Goal: Navigation & Orientation: Go to known website

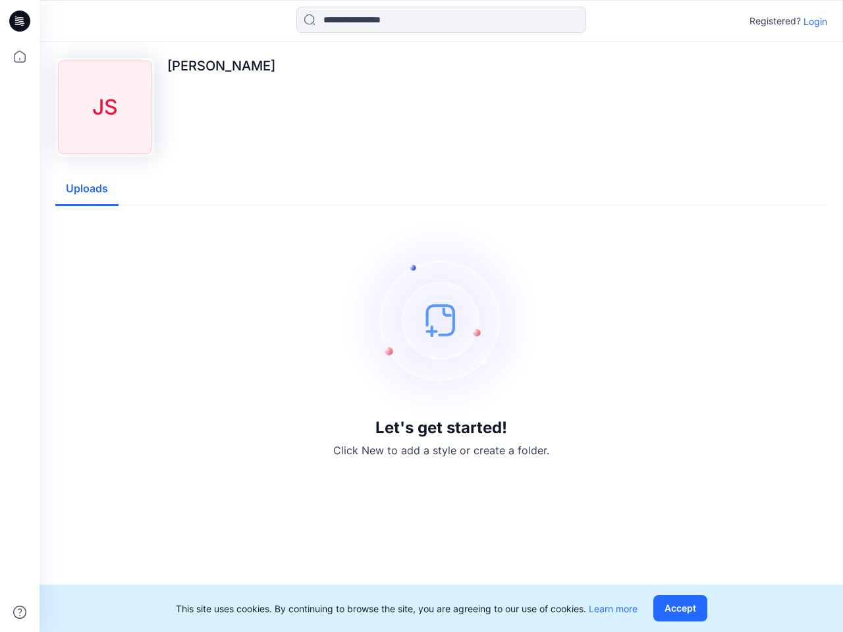
click at [421, 316] on img at bounding box center [441, 320] width 198 height 198
click at [20, 21] on icon at bounding box center [21, 21] width 5 height 1
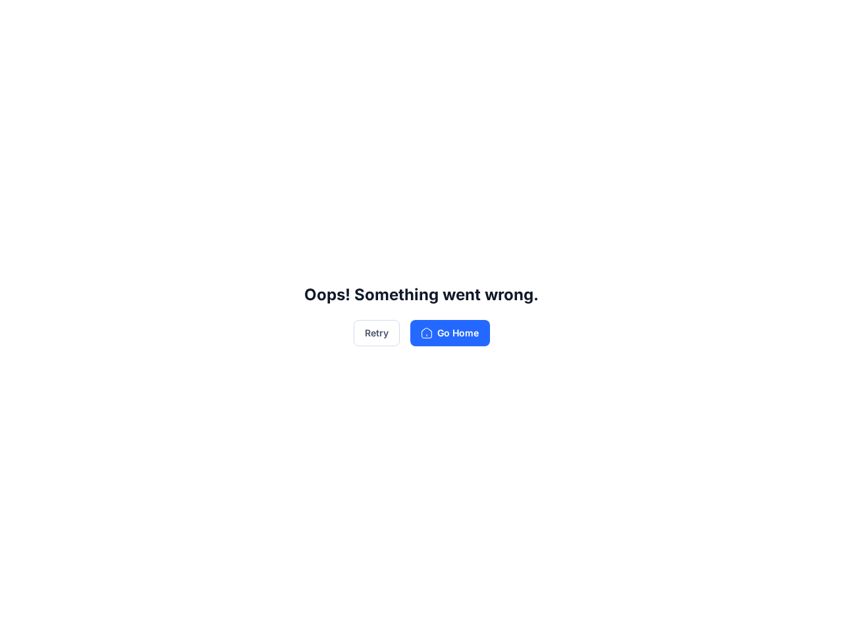
click at [20, 57] on div "Oops! Something went wrong. Retry Go Home" at bounding box center [421, 316] width 843 height 632
click at [20, 612] on div "Oops! Something went wrong. Retry Go Home" at bounding box center [421, 316] width 843 height 632
click at [441, 20] on div "Oops! Something went wrong. Retry Go Home" at bounding box center [421, 316] width 843 height 632
click at [815, 21] on div "Oops! Something went wrong. Retry Go Home" at bounding box center [421, 316] width 843 height 632
click at [87, 189] on div "Oops! Something went wrong. Retry Go Home" at bounding box center [421, 316] width 843 height 632
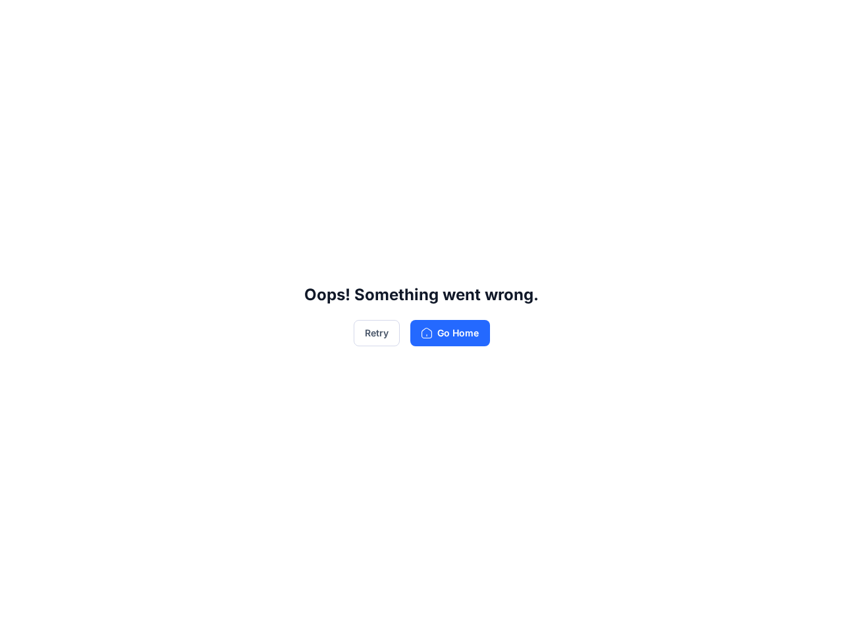
click at [683, 609] on div "Oops! Something went wrong. Retry Go Home" at bounding box center [421, 316] width 843 height 632
